Goal: Information Seeking & Learning: Learn about a topic

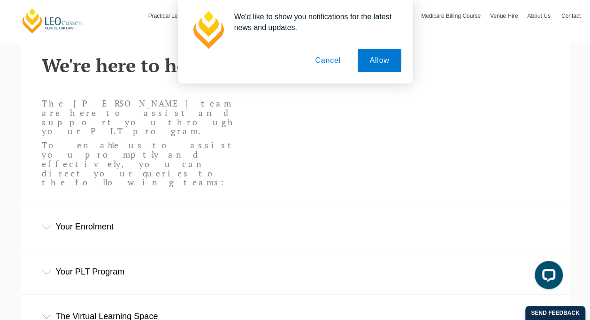
click at [333, 63] on button "Cancel" at bounding box center [327, 60] width 49 height 23
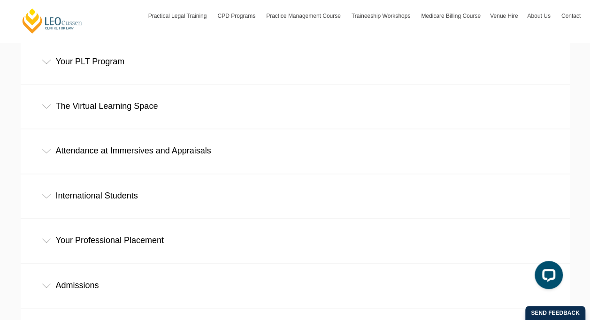
scroll to position [453, 0]
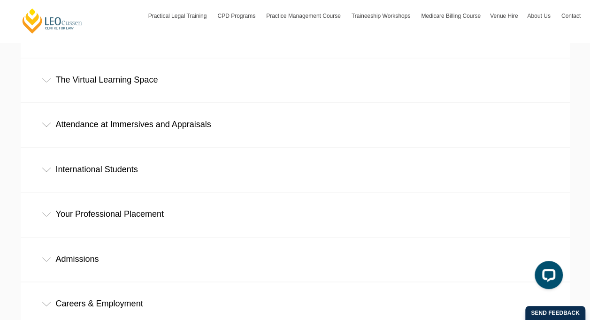
click at [46, 282] on div "Careers & Employment" at bounding box center [295, 304] width 549 height 44
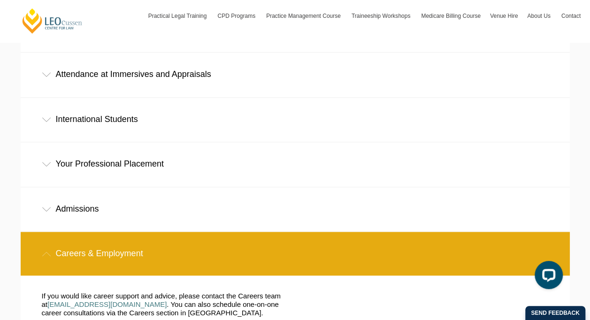
scroll to position [439, 0]
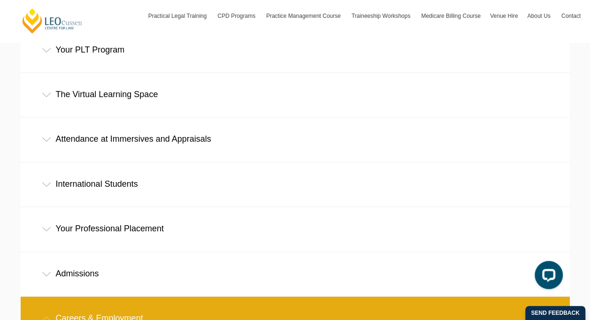
click at [51, 252] on div "Admissions" at bounding box center [295, 274] width 549 height 44
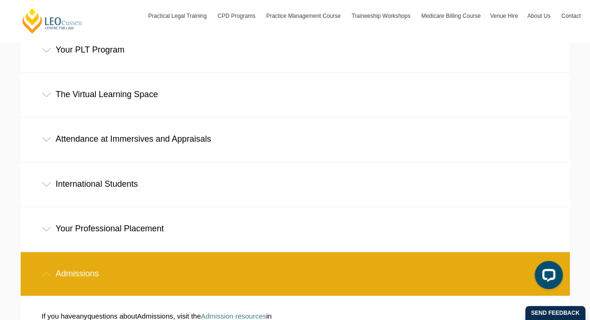
click at [51, 252] on div "Admissions" at bounding box center [295, 274] width 549 height 44
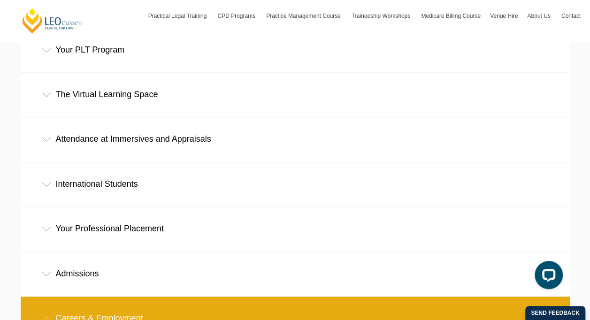
click at [51, 207] on div "Your Professional Placement" at bounding box center [295, 229] width 549 height 44
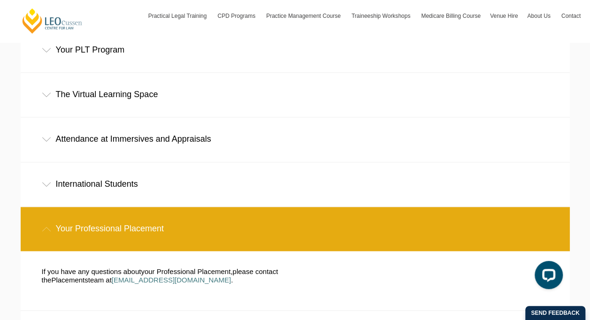
click at [51, 207] on div "Your Professional Placement" at bounding box center [295, 229] width 549 height 44
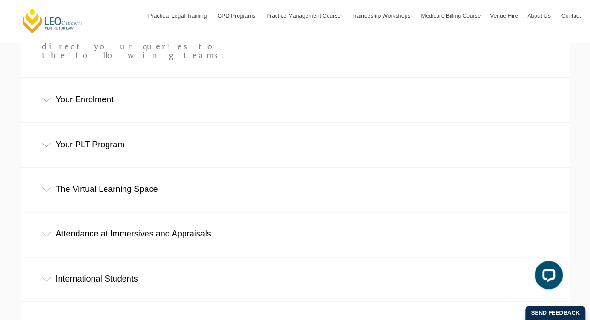
scroll to position [346, 0]
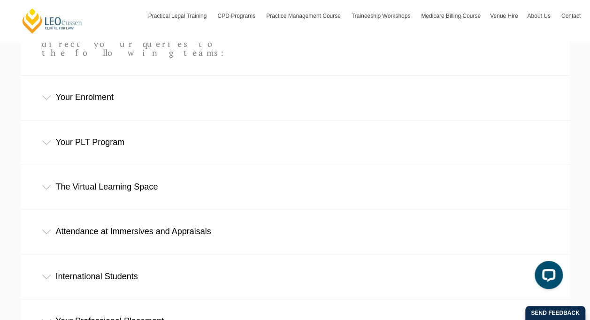
click at [148, 121] on div "Your PLT Program" at bounding box center [295, 143] width 549 height 44
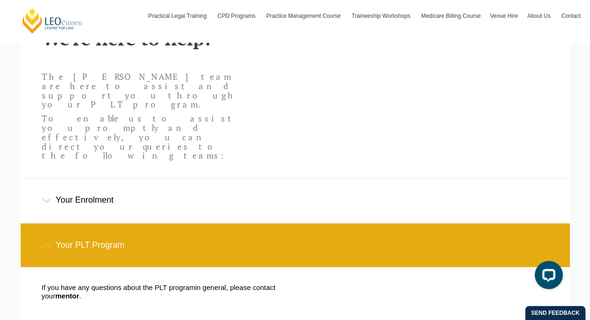
scroll to position [0, 0]
